Goal: Check status: Check status

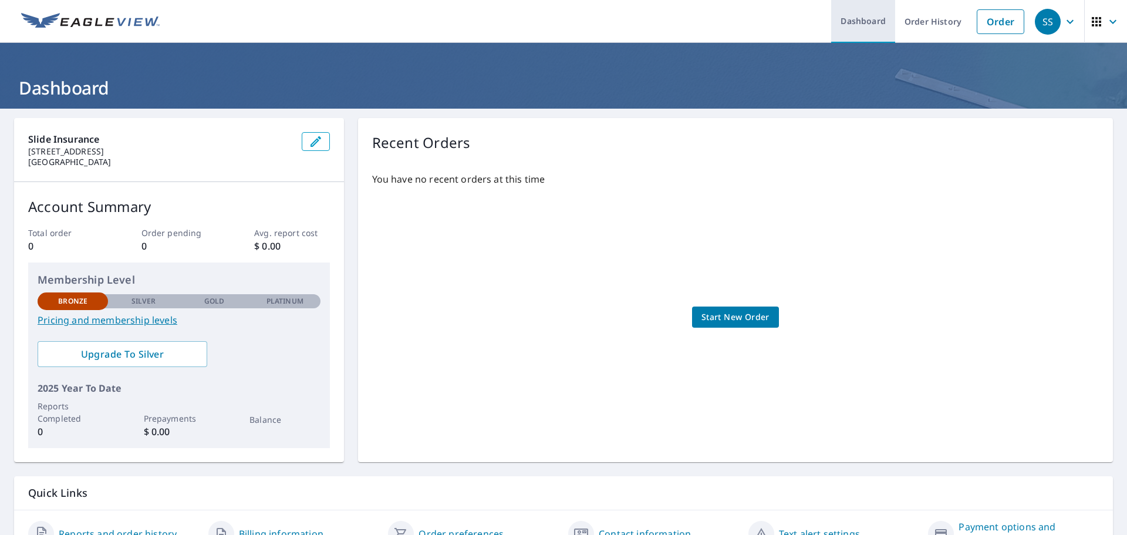
click at [861, 19] on link "Dashboard" at bounding box center [863, 21] width 64 height 43
click at [920, 24] on link "Order History" at bounding box center [933, 21] width 76 height 43
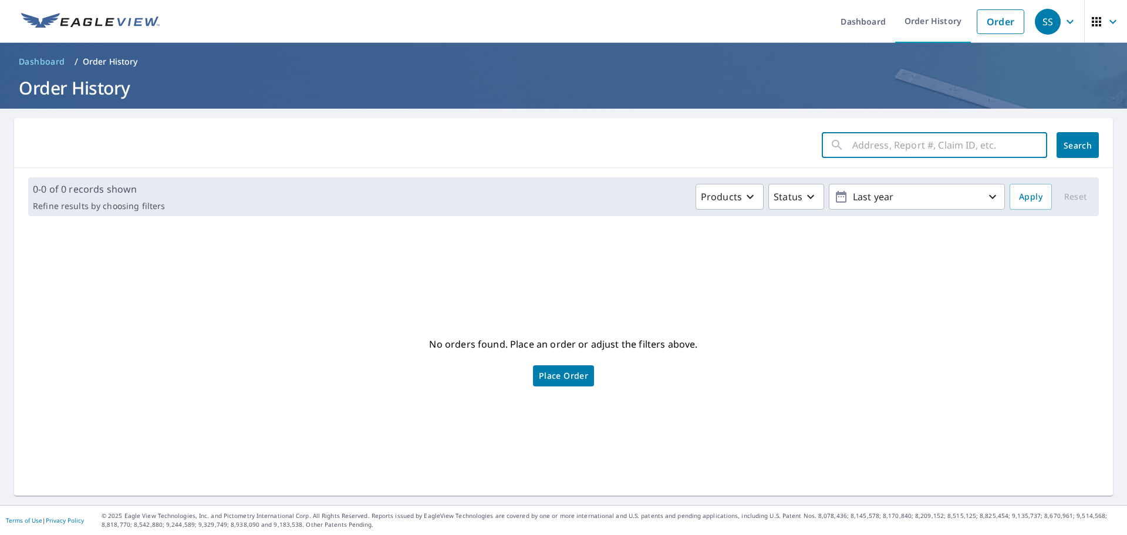
paste input "202410015541"
type input "202410015541"
click at [1071, 149] on span "Search" at bounding box center [1077, 145] width 23 height 11
click at [961, 147] on input "202410015541" at bounding box center [938, 145] width 173 height 33
click at [939, 18] on link "Order History" at bounding box center [933, 21] width 76 height 43
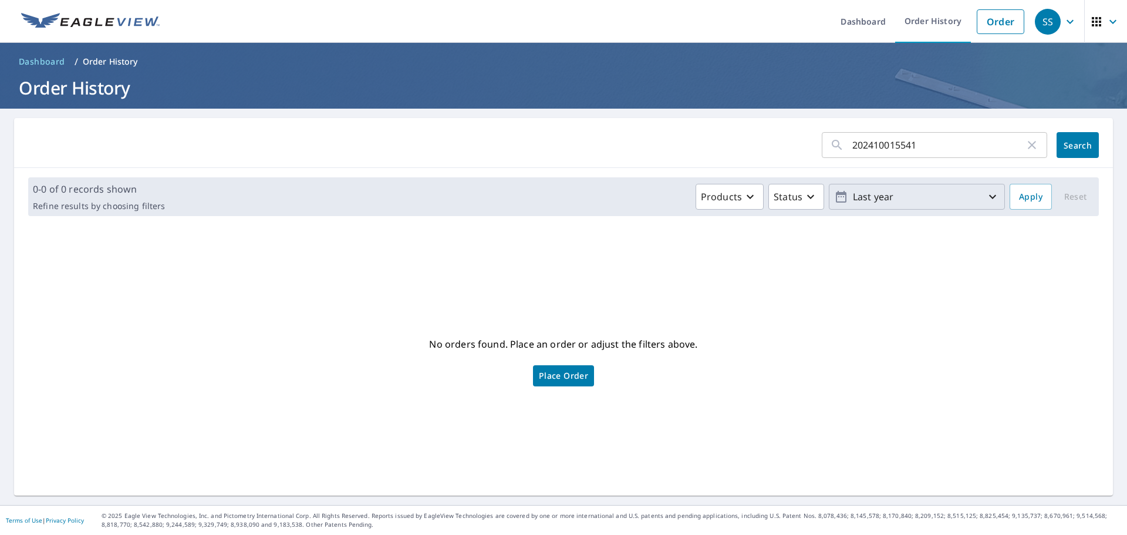
click at [986, 198] on icon "button" at bounding box center [993, 197] width 14 height 14
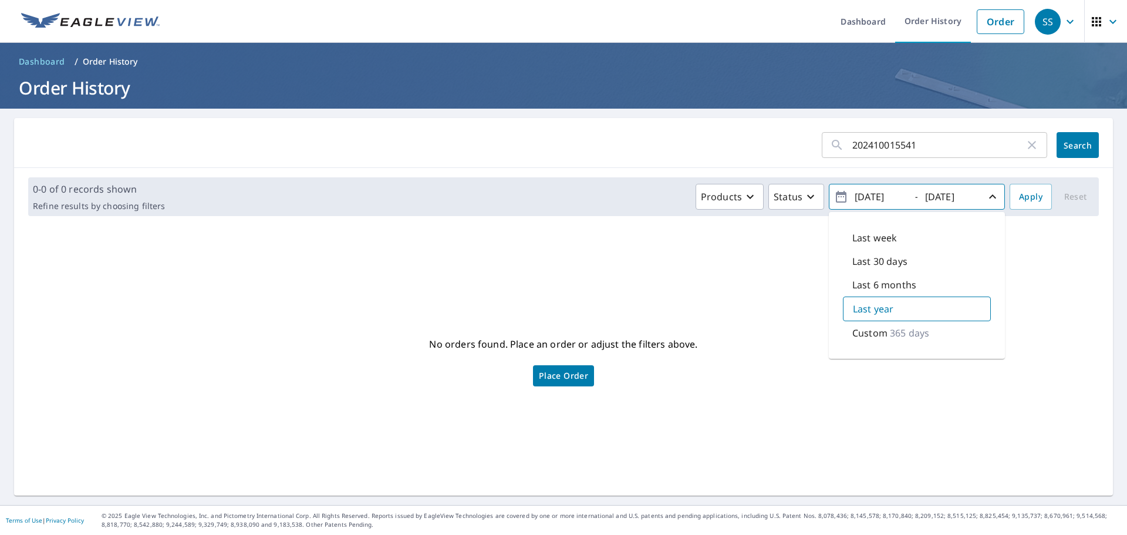
click at [986, 198] on icon "button" at bounding box center [993, 197] width 14 height 14
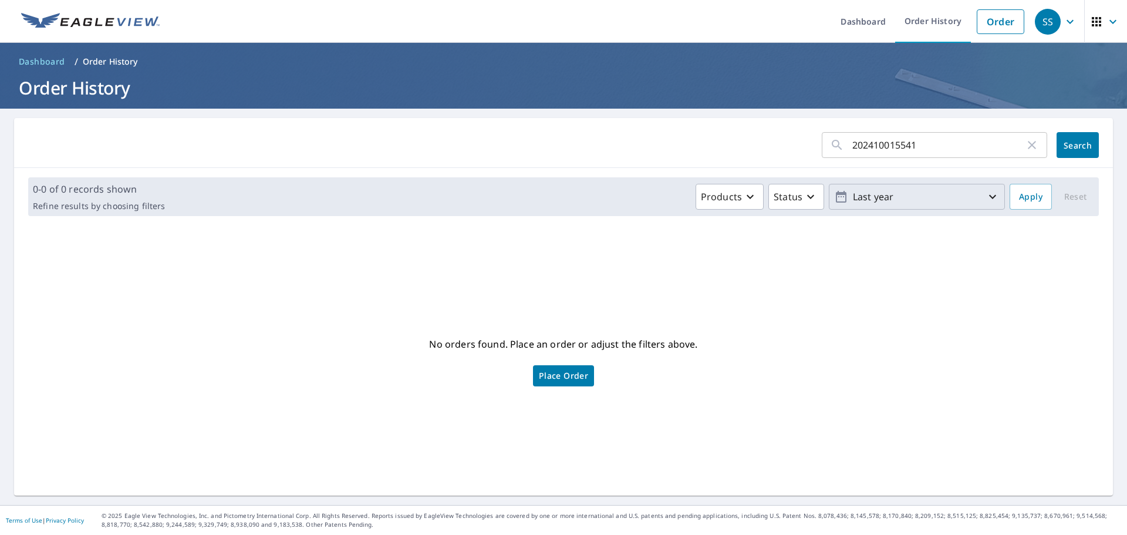
click at [1063, 21] on icon "button" at bounding box center [1070, 22] width 14 height 14
